Goal: Transaction & Acquisition: Purchase product/service

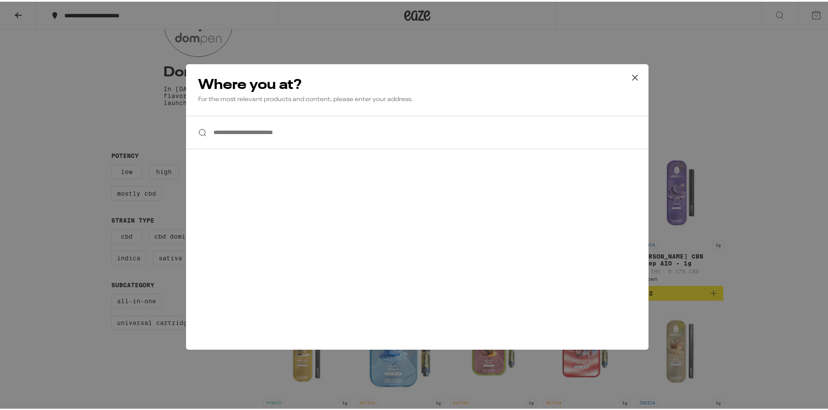
click at [628, 75] on icon at bounding box center [634, 76] width 13 height 13
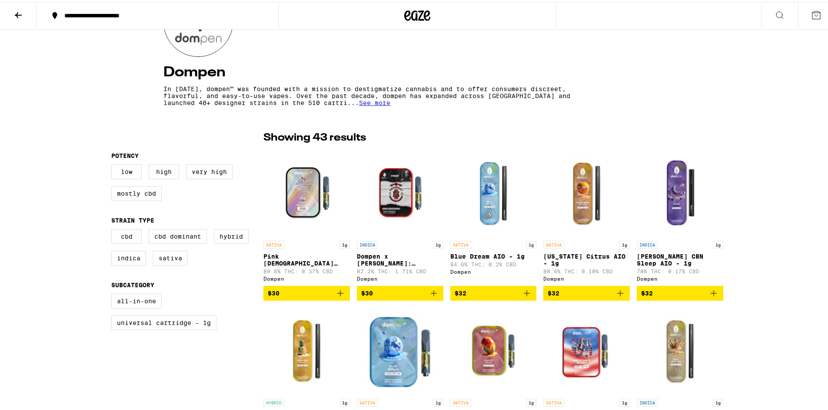
click at [359, 105] on span "See more" at bounding box center [374, 101] width 31 height 7
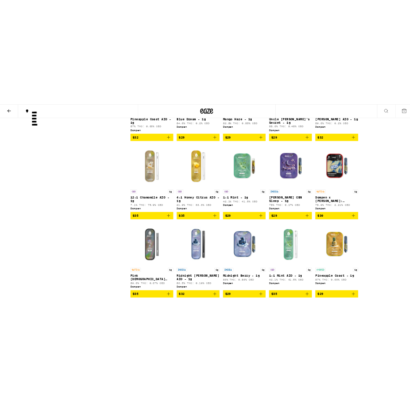
scroll to position [550, 0]
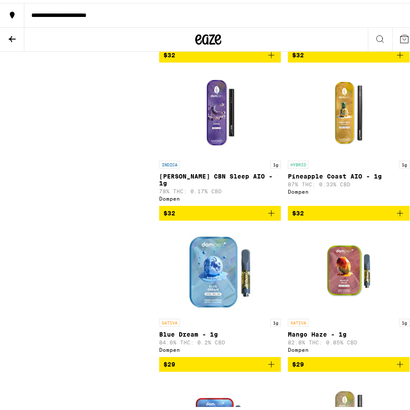
click at [268, 212] on icon "Add to bag" at bounding box center [271, 210] width 10 height 10
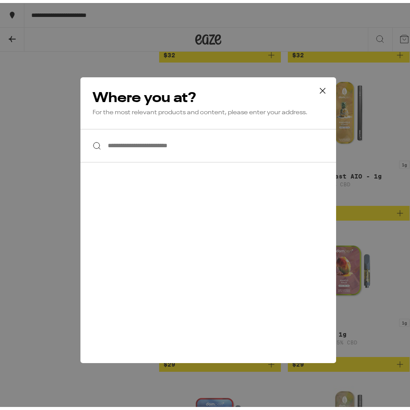
click at [322, 89] on icon at bounding box center [322, 87] width 13 height 13
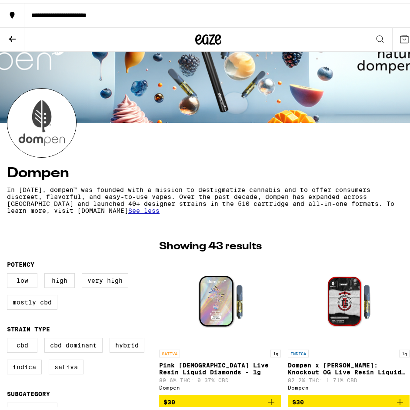
scroll to position [0, 0]
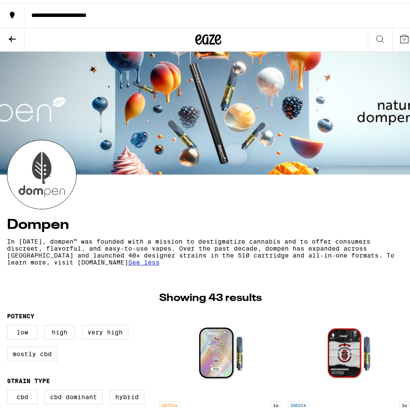
click at [399, 35] on icon at bounding box center [404, 36] width 10 height 10
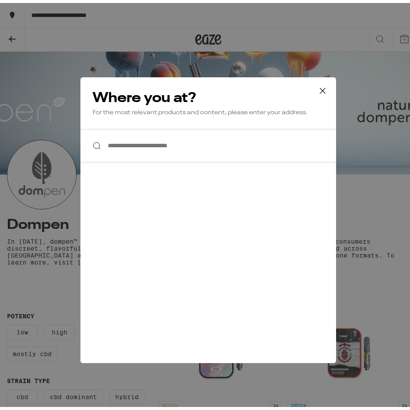
click at [319, 84] on icon at bounding box center [322, 87] width 13 height 13
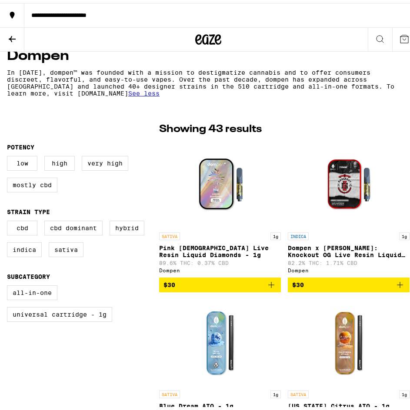
scroll to position [174, 0]
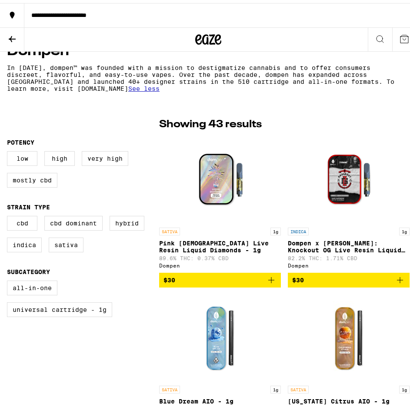
click at [397, 280] on icon "Add to bag" at bounding box center [400, 277] width 6 height 6
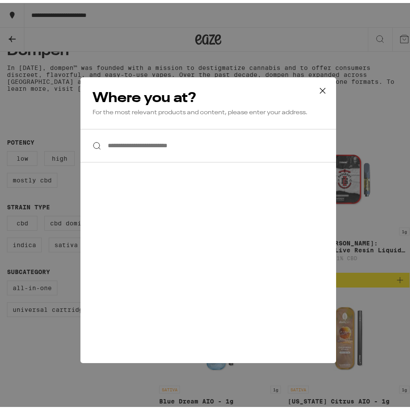
click at [215, 145] on input "**********" at bounding box center [207, 142] width 255 height 33
click at [320, 87] on icon at bounding box center [322, 87] width 5 height 5
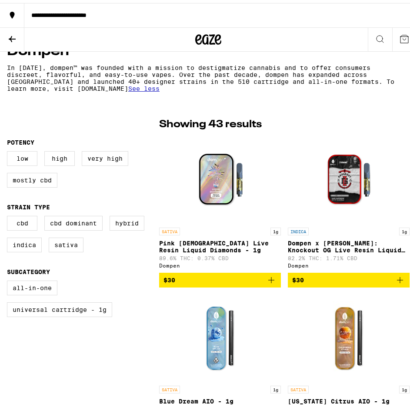
click at [18, 33] on button at bounding box center [12, 37] width 24 height 24
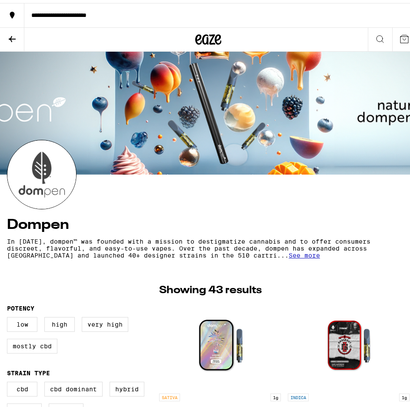
drag, startPoint x: 50, startPoint y: 189, endPoint x: 53, endPoint y: 176, distance: 13.6
click at [50, 189] on img at bounding box center [41, 171] width 69 height 69
click at [9, 36] on icon at bounding box center [12, 36] width 10 height 10
